Goal: Information Seeking & Learning: Learn about a topic

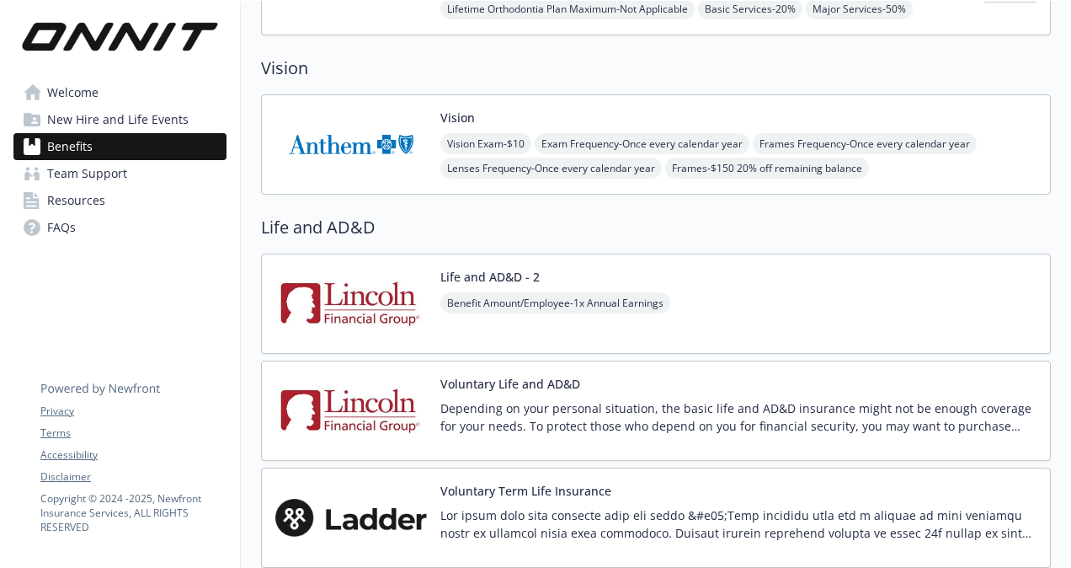
scroll to position [627, 0]
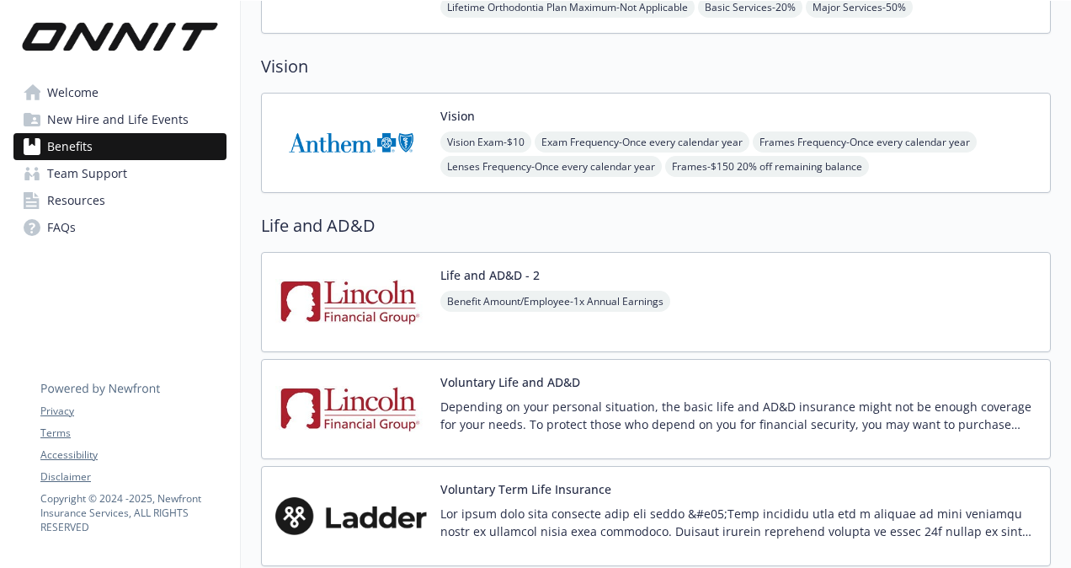
click at [391, 400] on img at bounding box center [351, 409] width 152 height 72
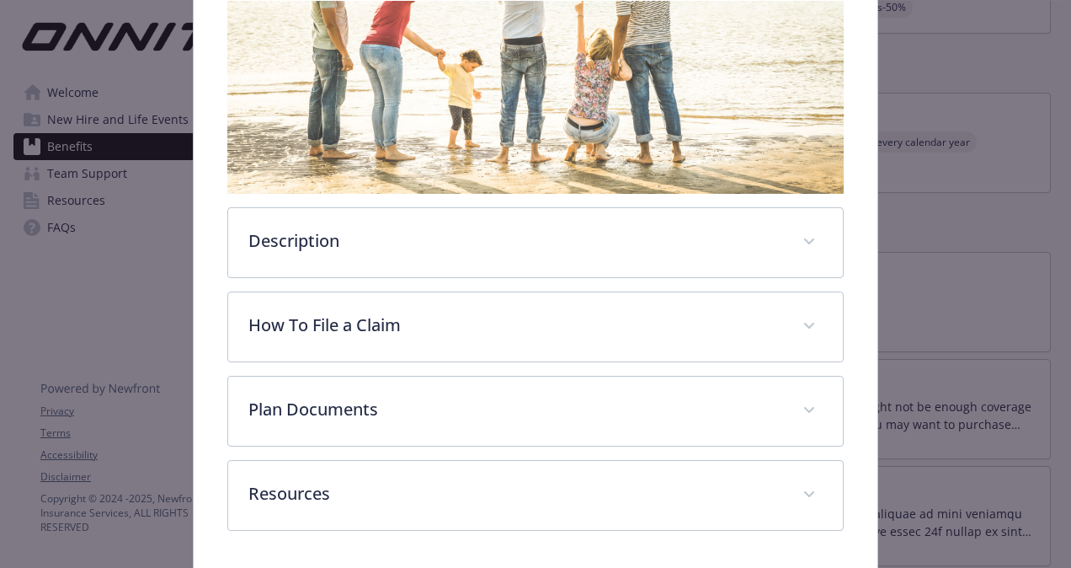
scroll to position [299, 0]
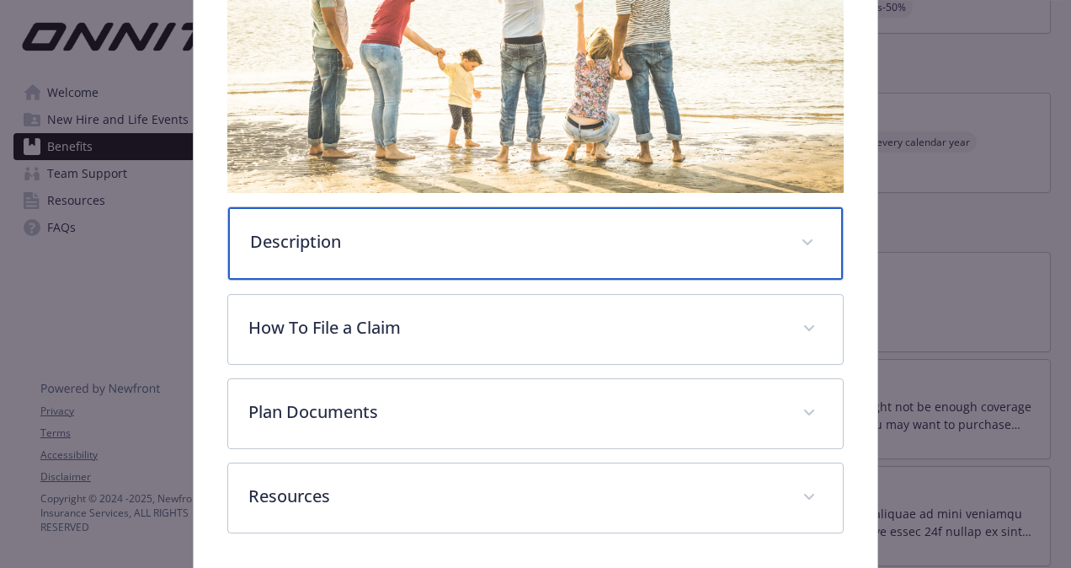
click at [785, 236] on div "Description" at bounding box center [535, 243] width 615 height 72
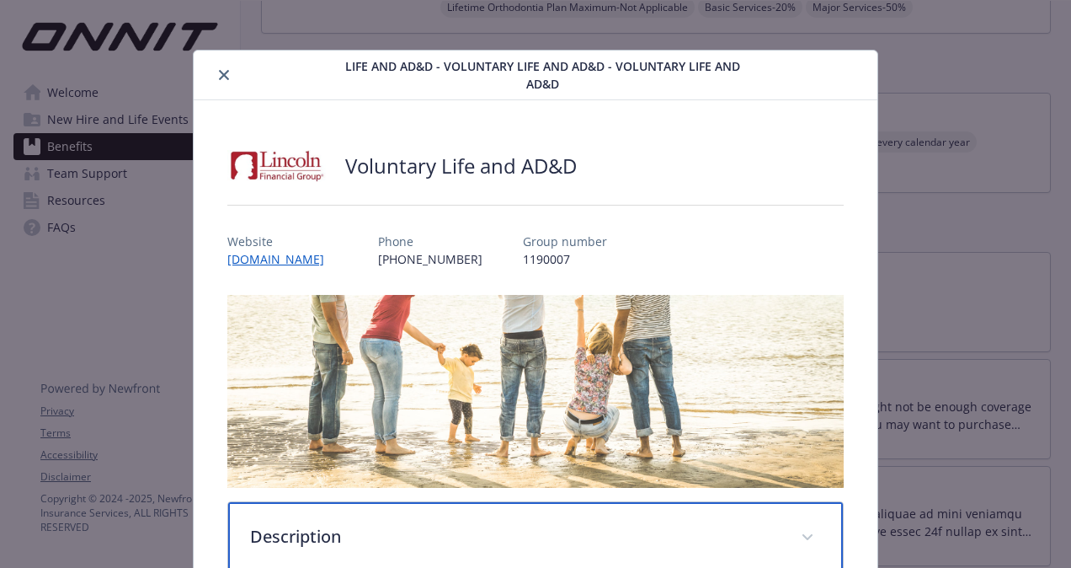
scroll to position [3, 0]
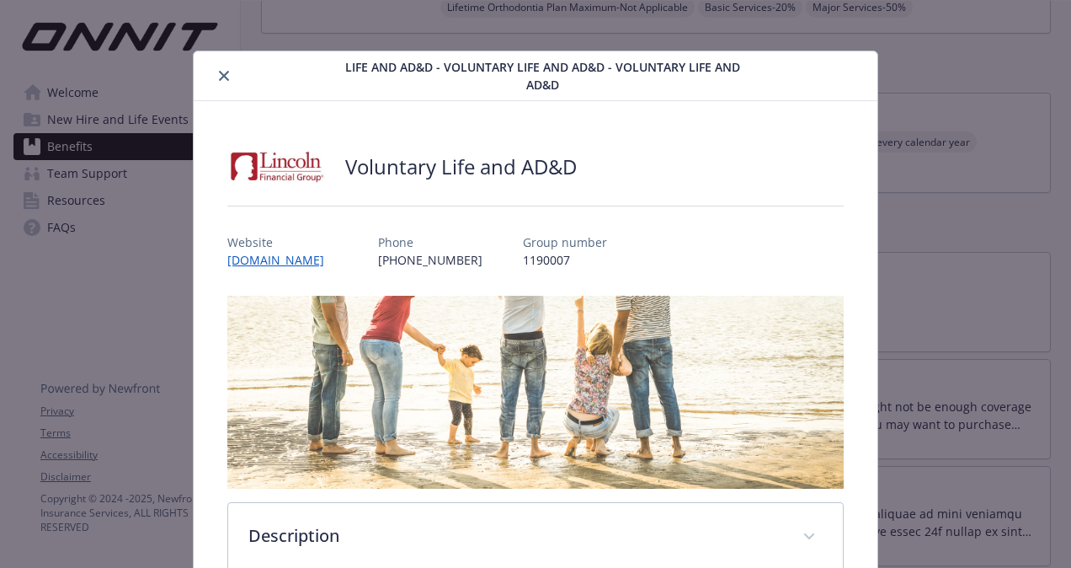
click at [219, 71] on icon "close" at bounding box center [224, 76] width 10 height 10
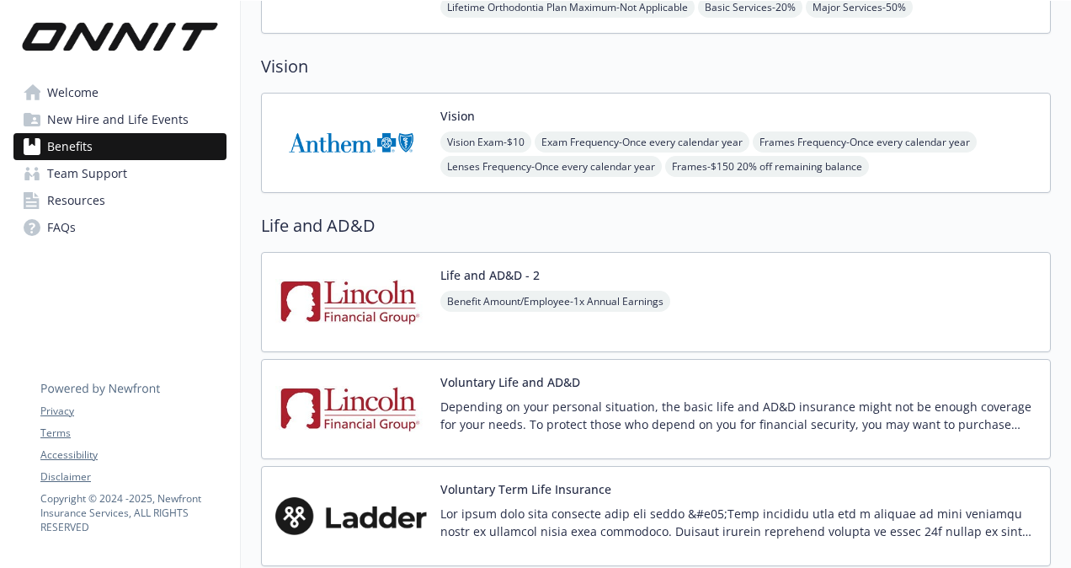
click at [362, 296] on img at bounding box center [351, 302] width 152 height 72
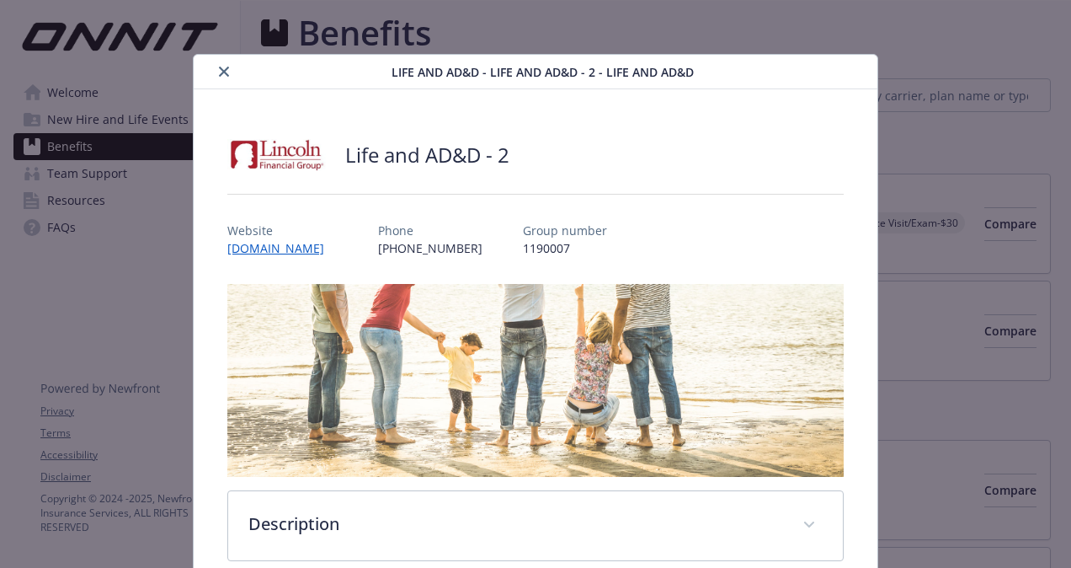
scroll to position [51, 0]
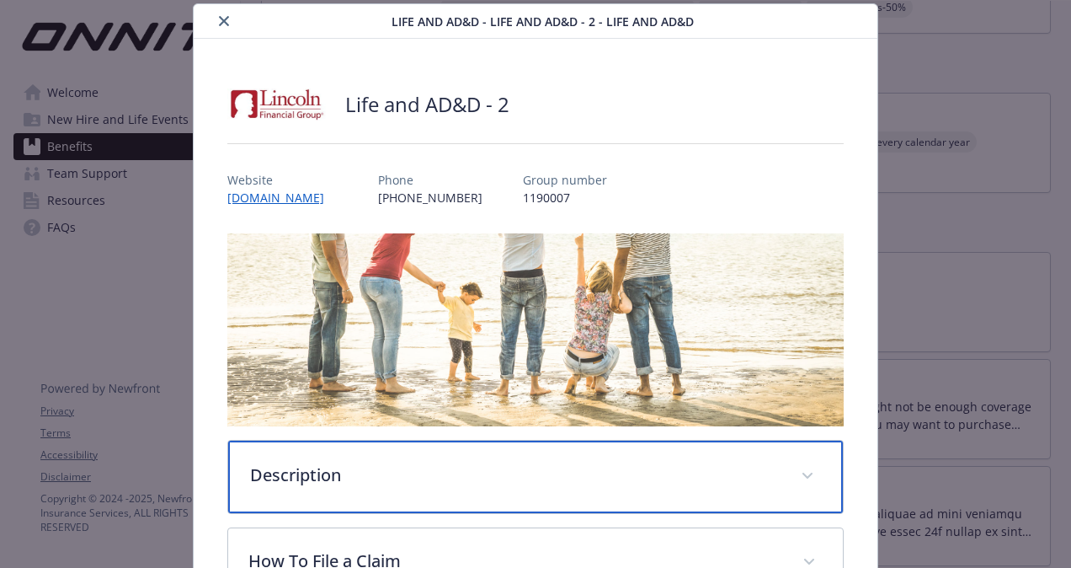
click at [379, 467] on p "Description" at bounding box center [515, 474] width 531 height 25
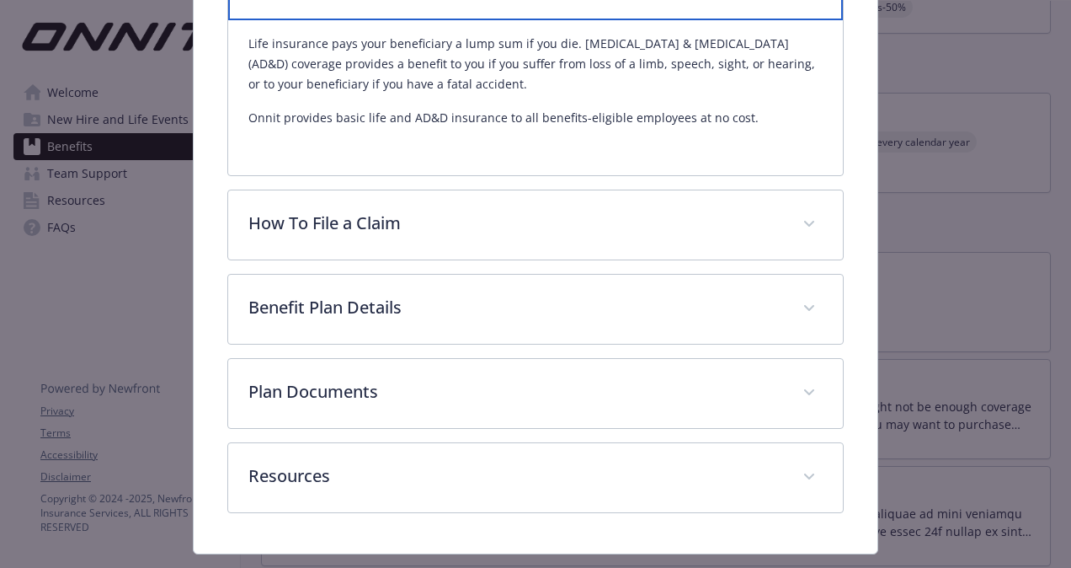
scroll to position [546, 0]
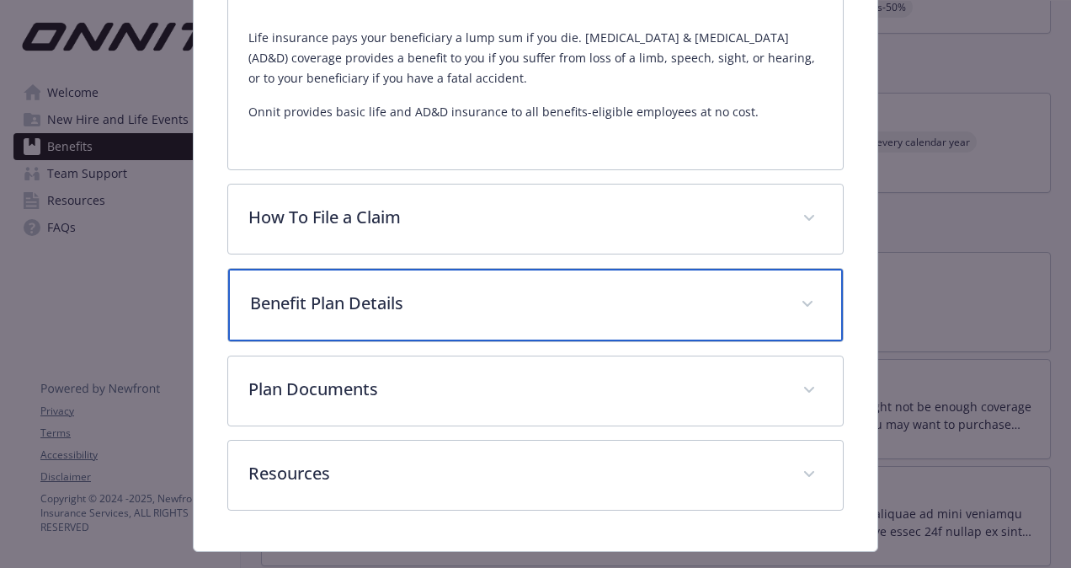
click at [442, 322] on div "Benefit Plan Details" at bounding box center [535, 305] width 615 height 72
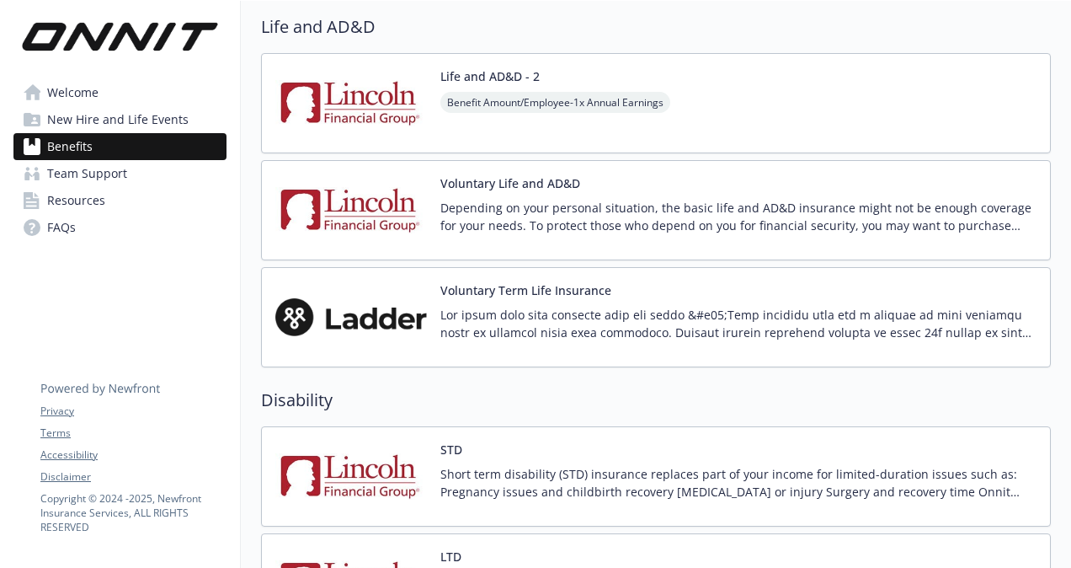
scroll to position [826, 0]
click at [360, 313] on img at bounding box center [351, 316] width 152 height 72
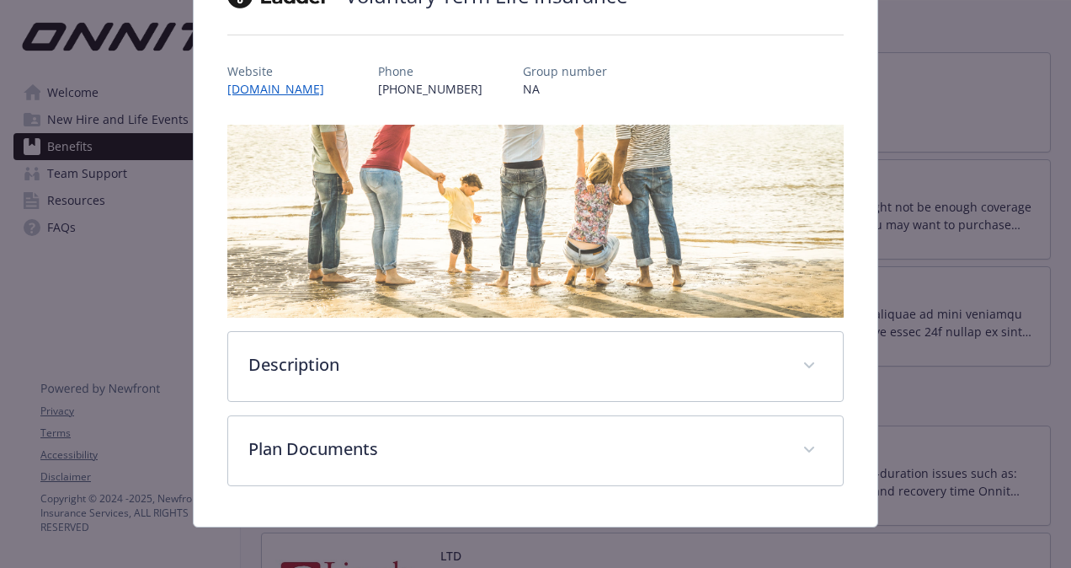
scroll to position [183, 0]
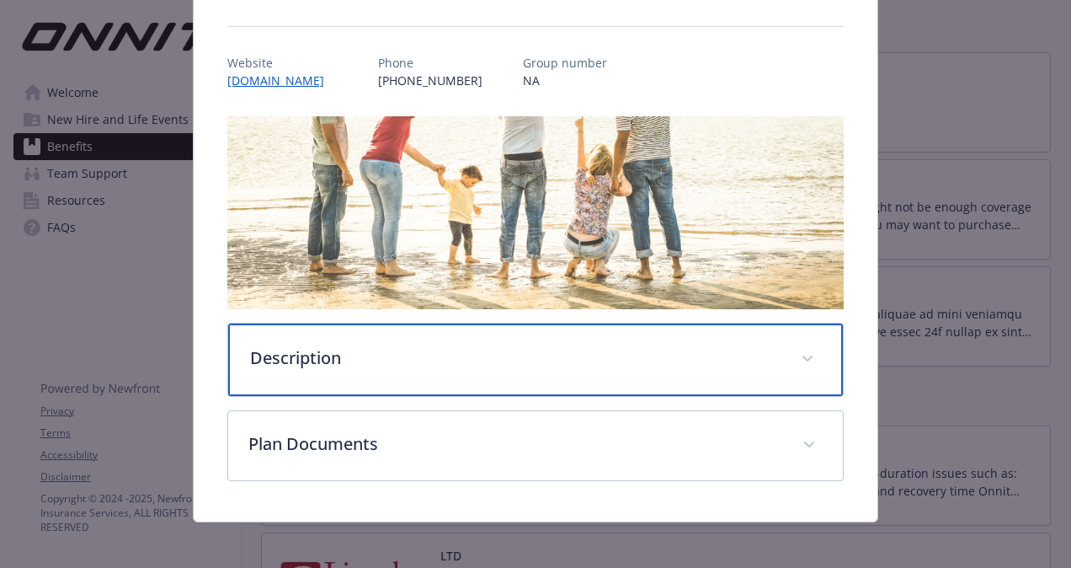
click at [797, 359] on span "details for plan Life and AD&D - Voluntary Term Life Insurance - Voluntary Life" at bounding box center [807, 358] width 27 height 27
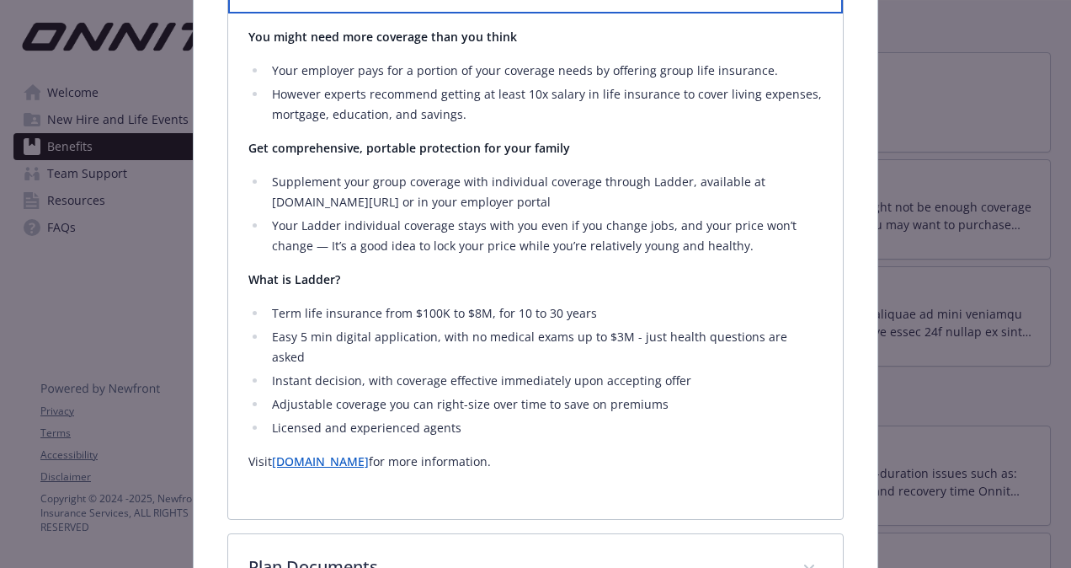
scroll to position [671, 0]
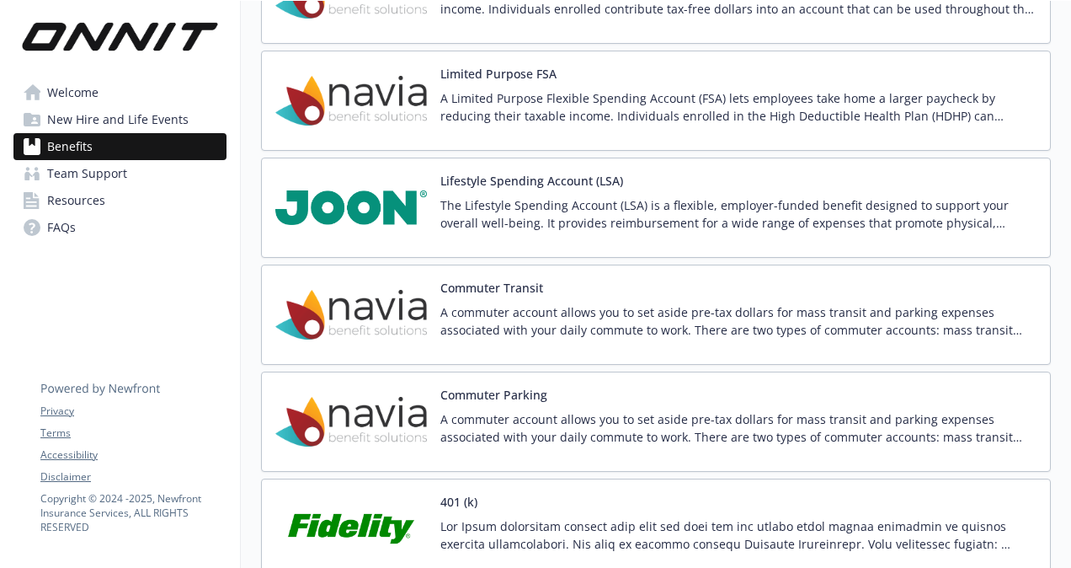
scroll to position [2162, 0]
click at [568, 340] on div "Commuter Transit A commuter account allows you to set aside pre-tax dollars for…" at bounding box center [656, 314] width 790 height 100
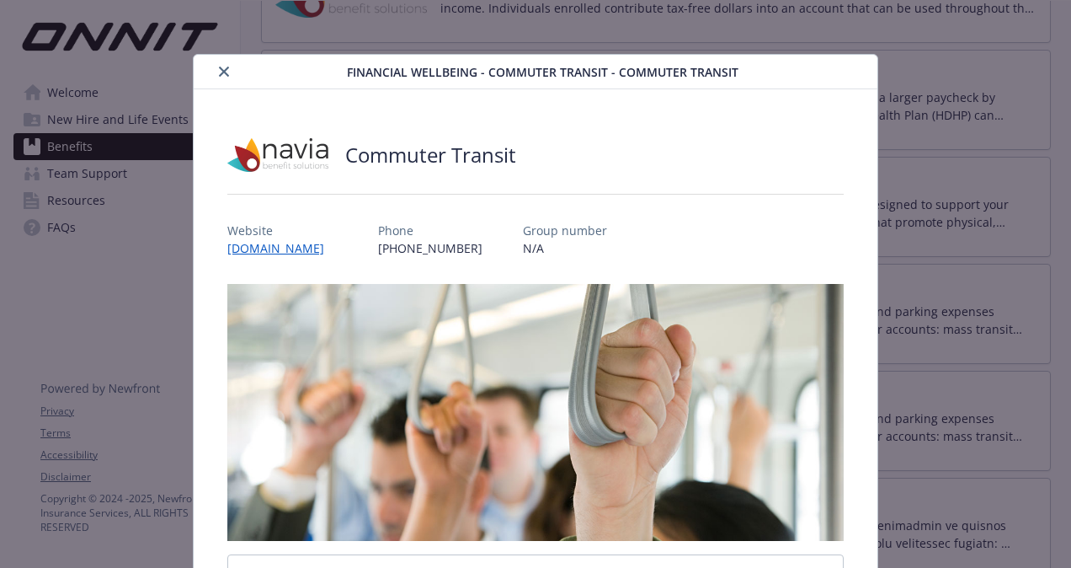
scroll to position [51, 0]
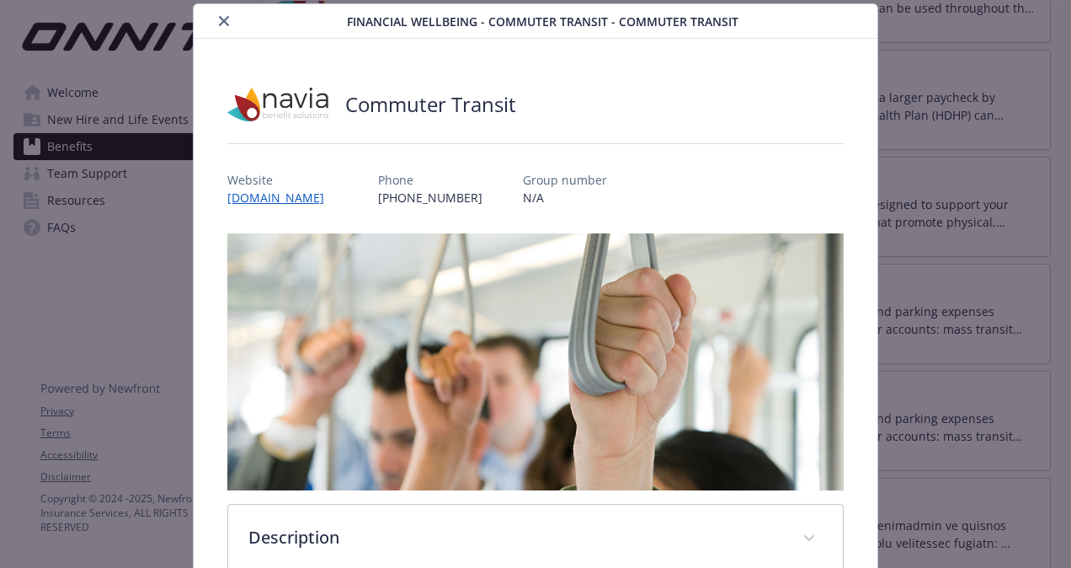
click at [221, 16] on icon "close" at bounding box center [224, 21] width 10 height 10
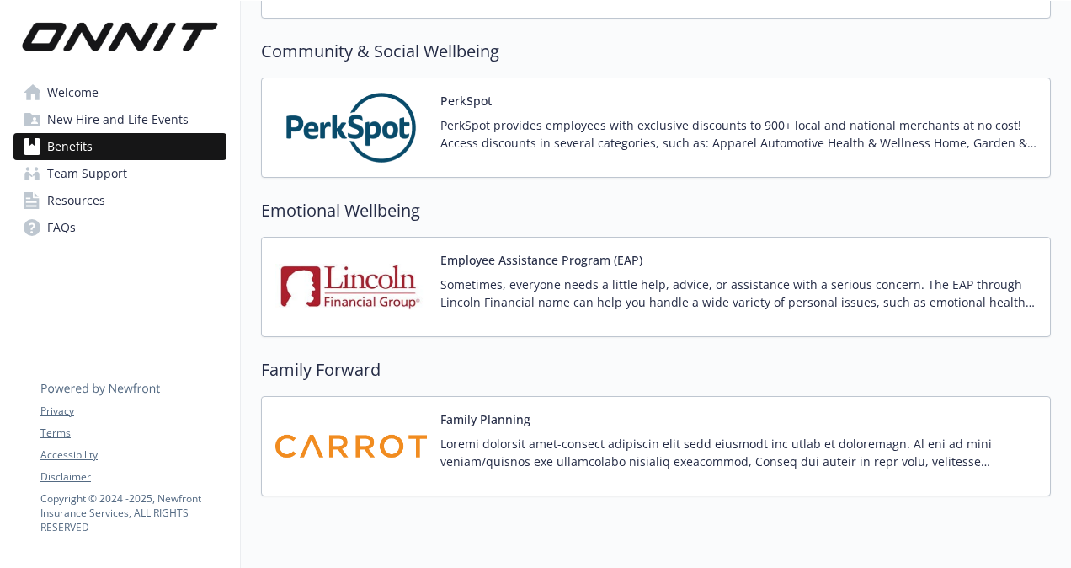
scroll to position [2981, 0]
